Goal: Entertainment & Leisure: Consume media (video, audio)

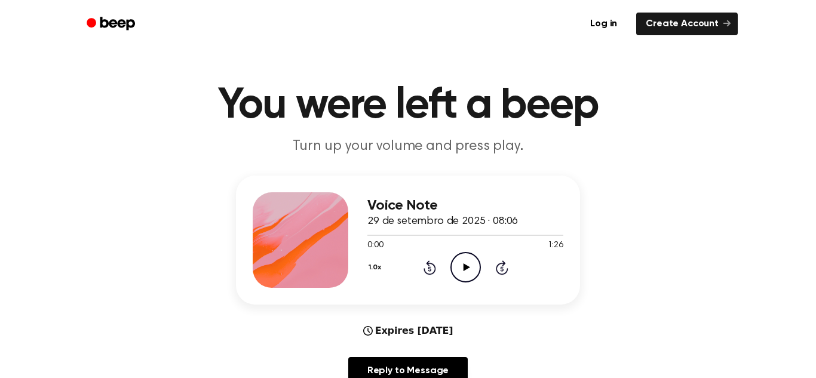
scroll to position [14, 0]
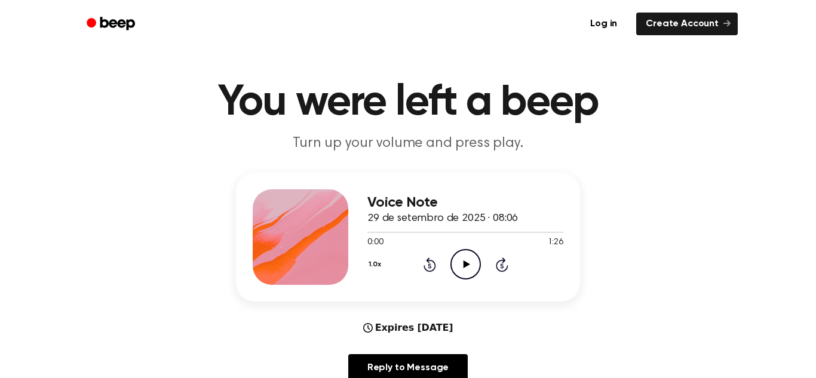
click at [458, 266] on icon "Play Audio" at bounding box center [465, 264] width 30 height 30
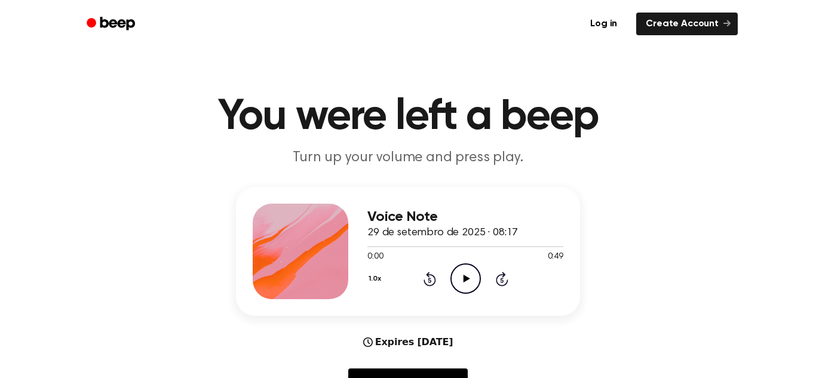
click at [467, 278] on icon at bounding box center [466, 279] width 7 height 8
click at [463, 283] on icon "Pause Audio" at bounding box center [465, 278] width 30 height 30
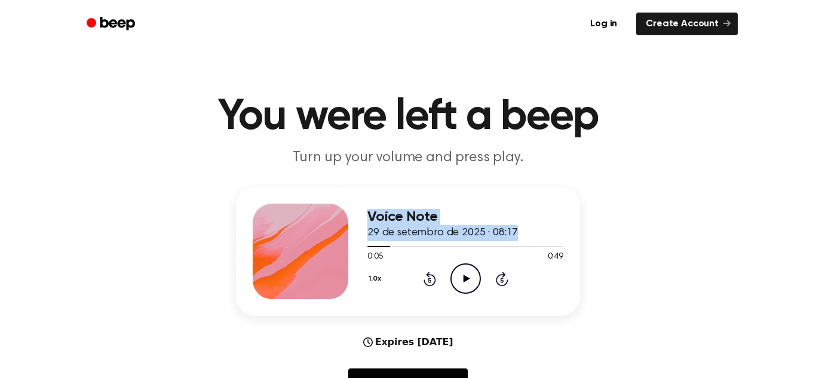
drag, startPoint x: 390, startPoint y: 247, endPoint x: 160, endPoint y: 247, distance: 229.8
click at [160, 247] on div "Voice Note 29 de setembro de 2025 · 08:17 0:05 0:49 Your browser does not suppo…" at bounding box center [407, 296] width 787 height 219
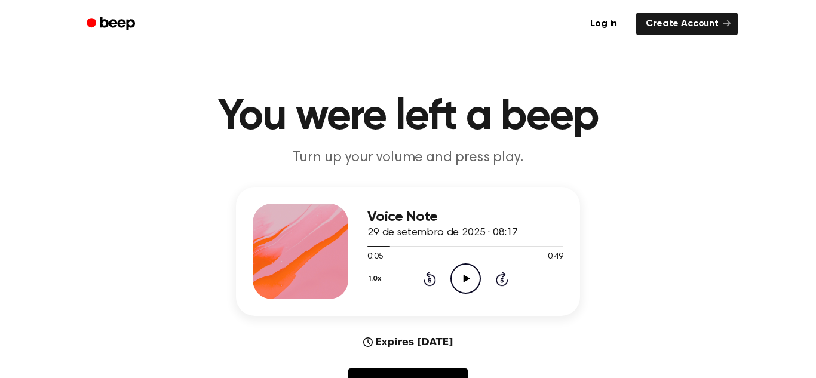
click at [461, 275] on icon "Play Audio" at bounding box center [465, 278] width 30 height 30
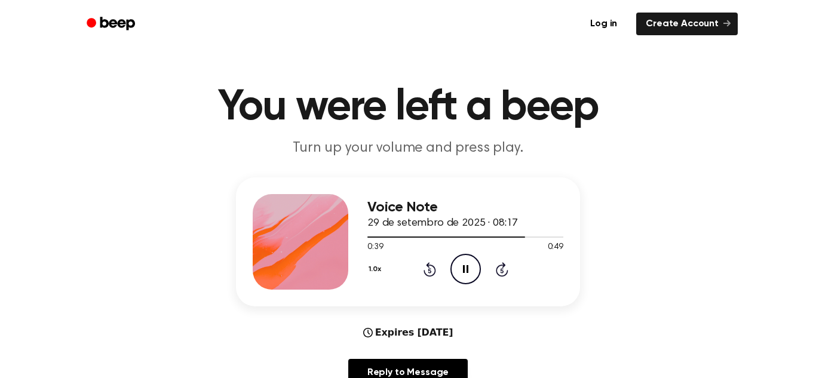
click at [465, 260] on icon "Pause Audio" at bounding box center [465, 269] width 30 height 30
drag, startPoint x: 522, startPoint y: 236, endPoint x: 436, endPoint y: 240, distance: 86.1
click at [436, 240] on div at bounding box center [465, 237] width 196 height 10
click at [463, 266] on icon at bounding box center [466, 269] width 7 height 8
click at [464, 266] on icon "Pause Audio" at bounding box center [465, 269] width 30 height 30
